Goal: Task Accomplishment & Management: Complete application form

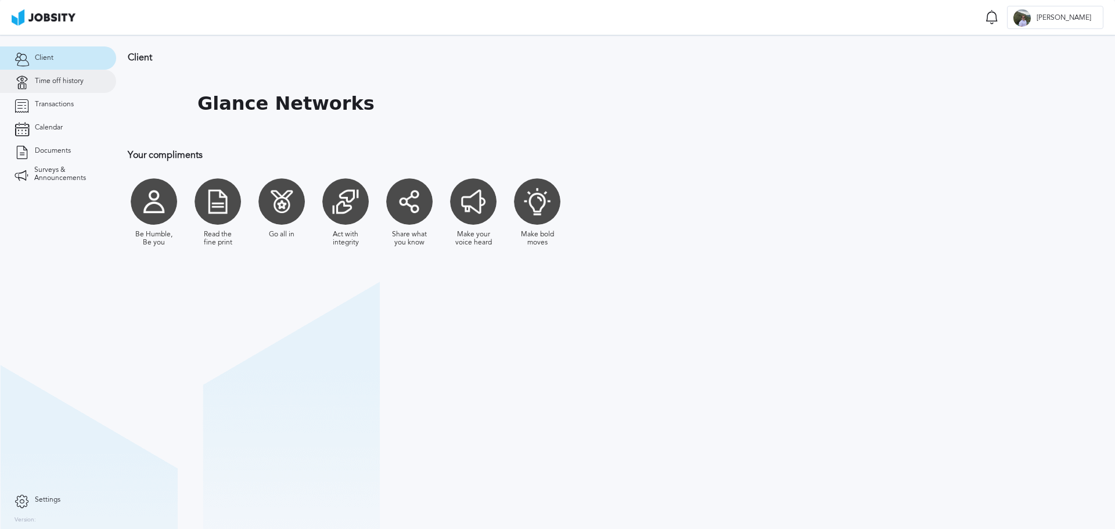
click at [46, 85] on span "Time off history" at bounding box center [59, 81] width 49 height 8
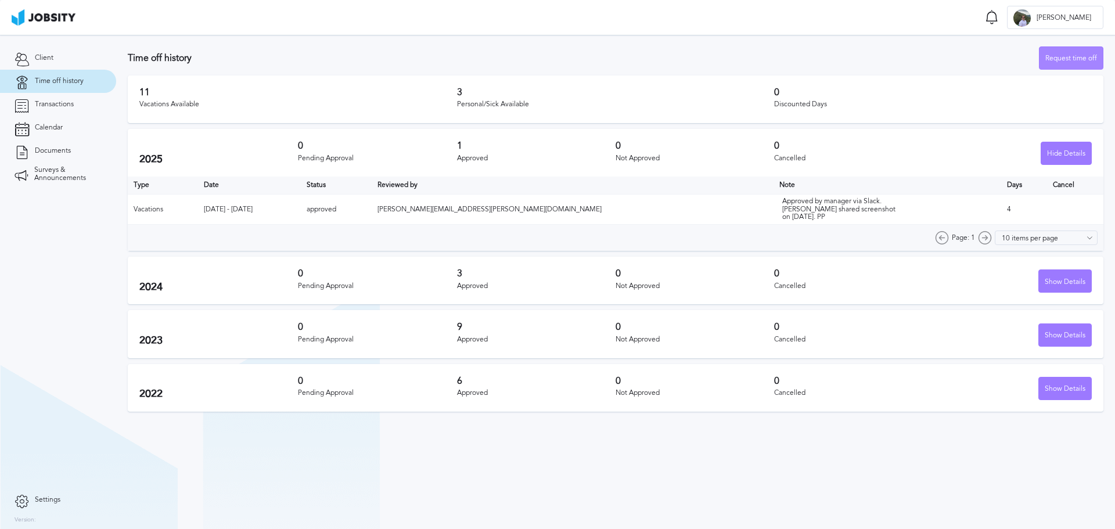
click at [1058, 57] on div "Request time off" at bounding box center [1070, 58] width 63 height 23
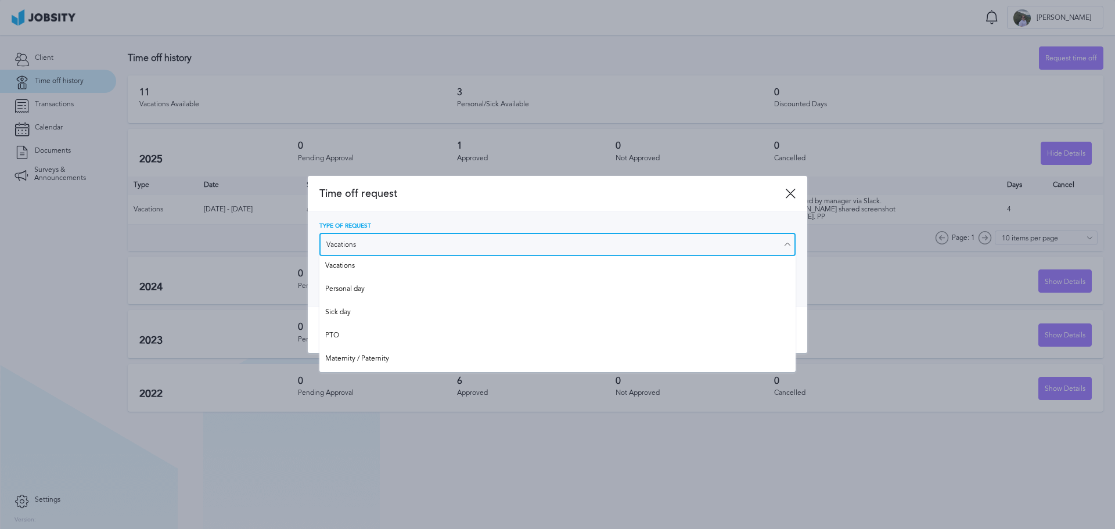
click at [398, 240] on input "Vacations" at bounding box center [557, 244] width 476 height 23
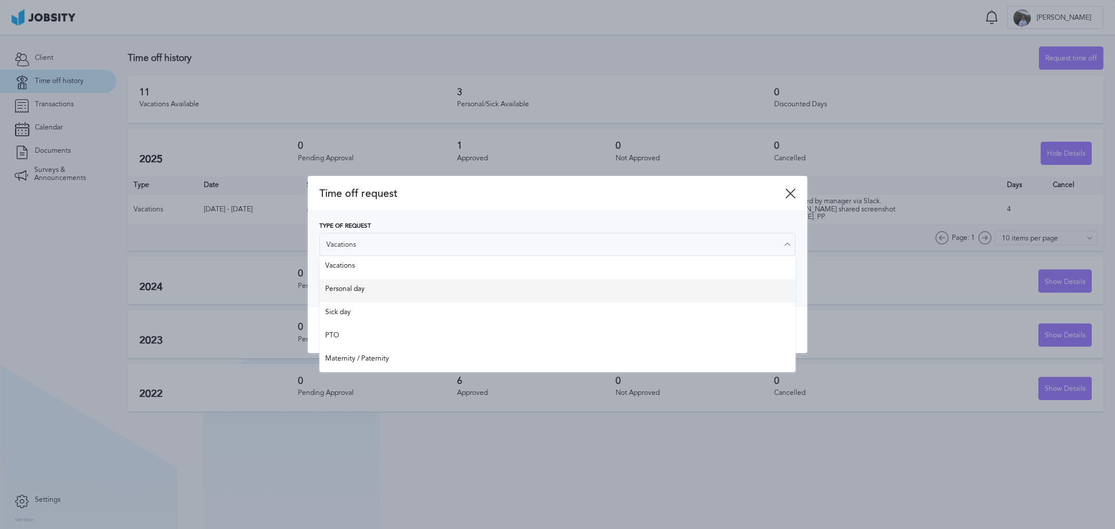
type input "Personal day"
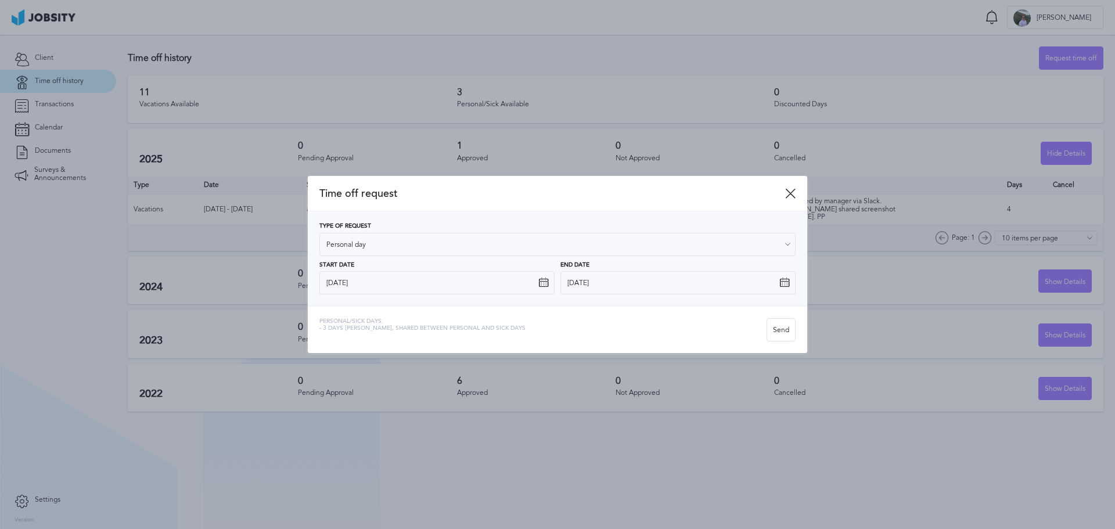
click at [358, 289] on div "Type of Request Personal day Vacations Personal day Sick day PTO Maternity / Pa…" at bounding box center [557, 258] width 476 height 71
click at [359, 286] on input "[DATE]" at bounding box center [436, 282] width 235 height 23
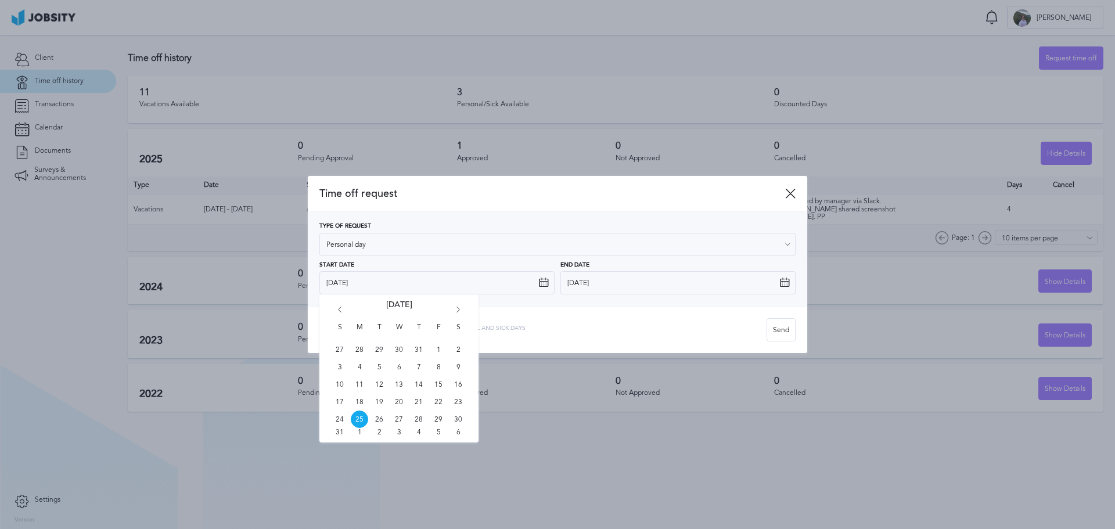
click at [460, 311] on icon "Go forward 1 month" at bounding box center [458, 312] width 10 height 10
click at [437, 349] on span "3" at bounding box center [438, 349] width 17 height 17
type input "[DATE]"
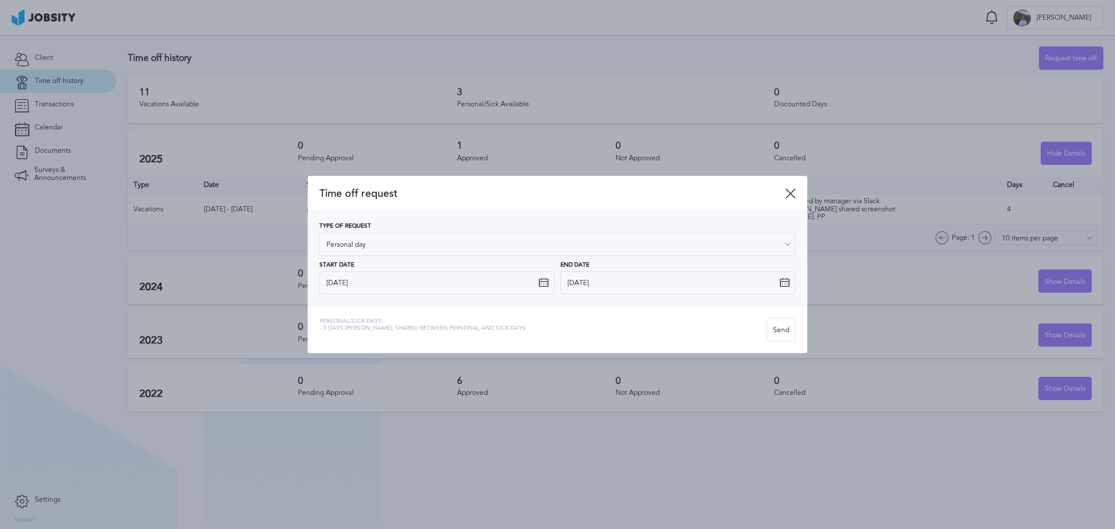
click at [788, 281] on icon at bounding box center [784, 283] width 10 height 10
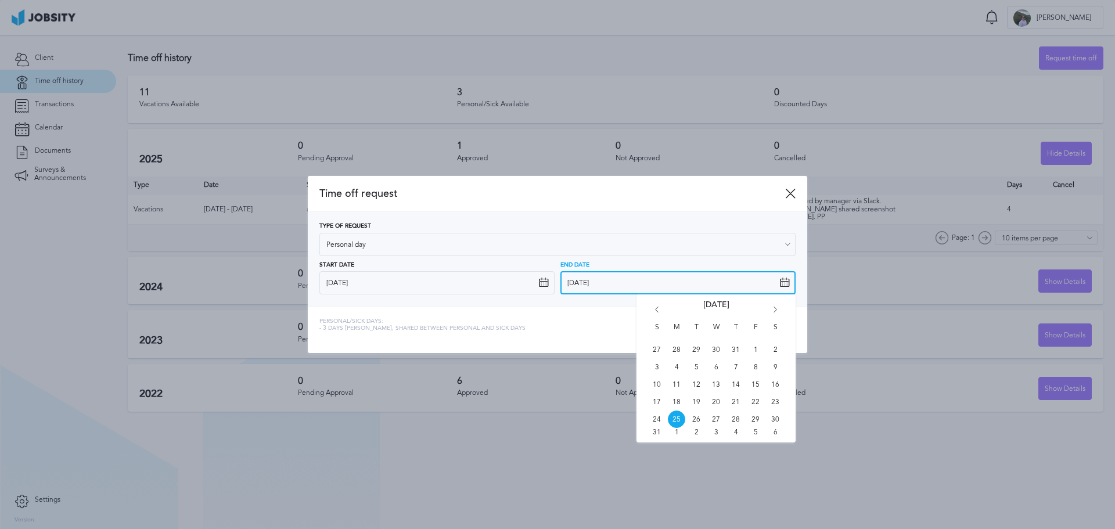
click at [586, 278] on input "[DATE]" at bounding box center [677, 282] width 235 height 23
click at [774, 311] on icon "Go forward 1 month" at bounding box center [775, 312] width 10 height 10
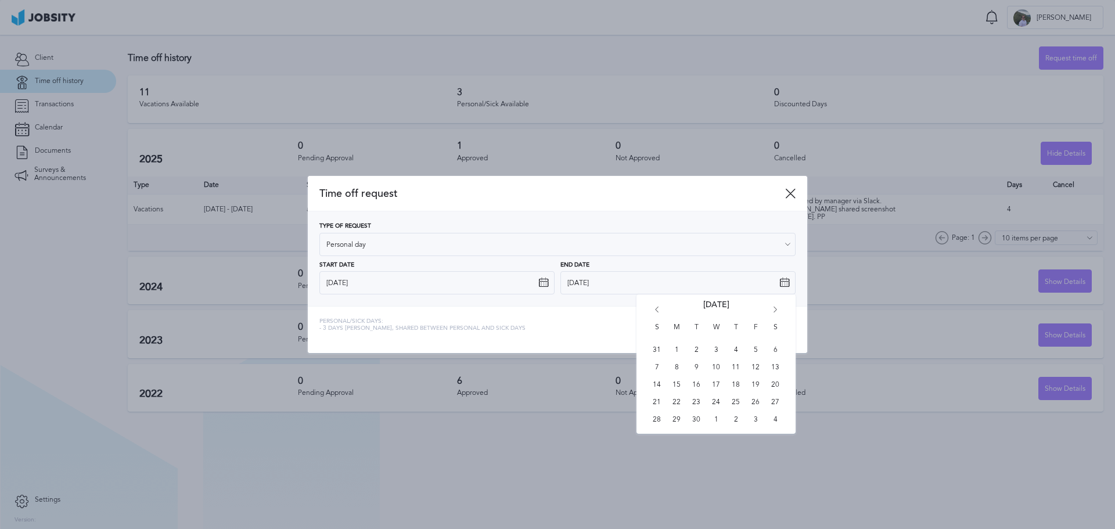
click at [774, 311] on icon "Go forward 1 month" at bounding box center [775, 312] width 10 height 10
click at [758, 351] on span "3" at bounding box center [755, 349] width 17 height 17
type input "[DATE]"
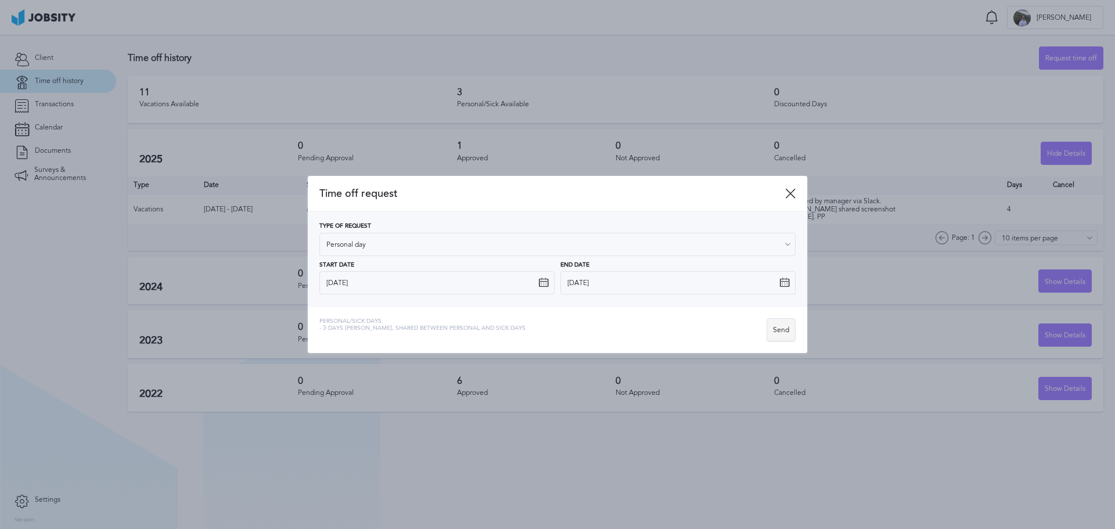
click at [781, 330] on div "Send" at bounding box center [781, 330] width 28 height 23
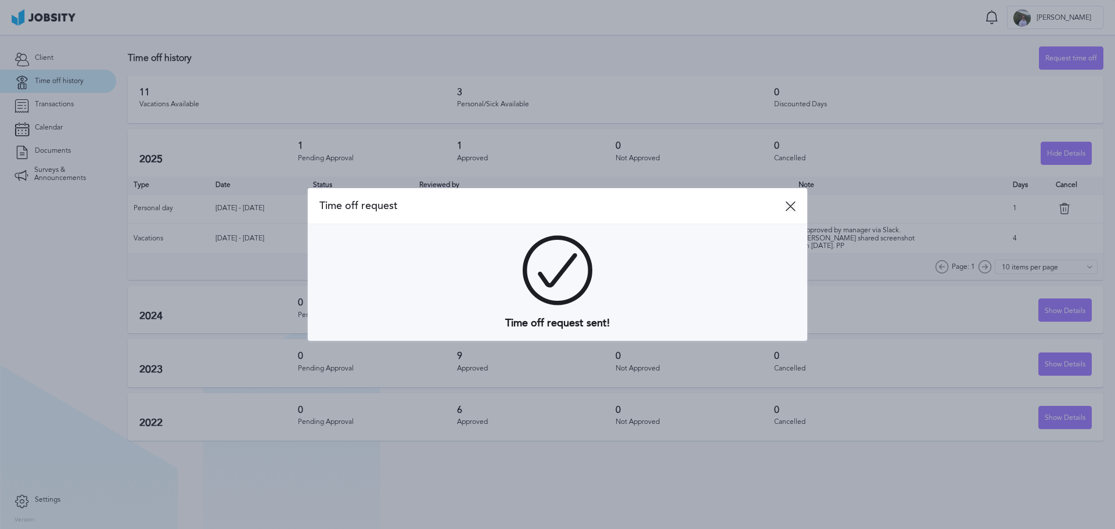
click at [787, 208] on icon at bounding box center [790, 206] width 10 height 10
